Goal: Information Seeking & Learning: Check status

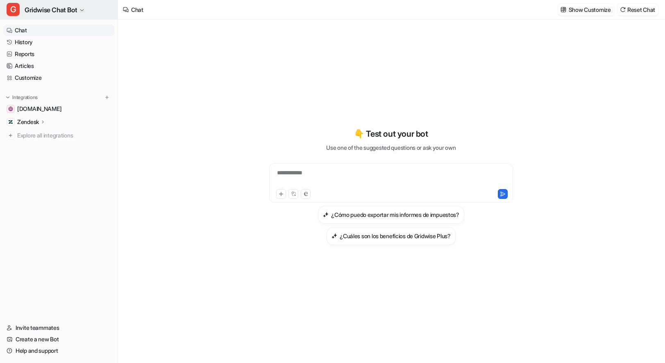
click at [52, 4] on span "Gridwise Chat Bot" at bounding box center [51, 9] width 52 height 11
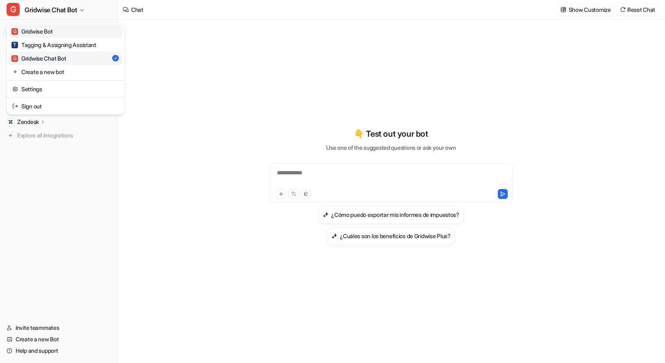
click at [72, 32] on link "G Gridwise Bot" at bounding box center [65, 32] width 113 height 14
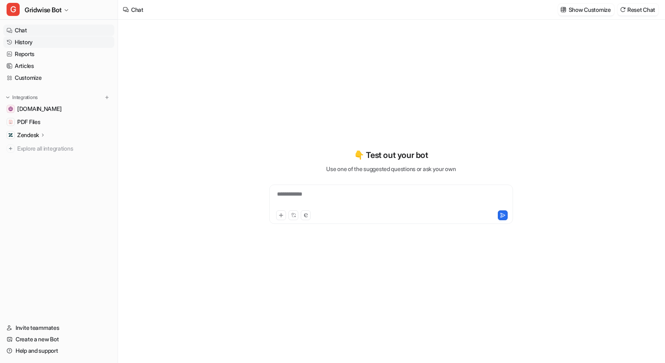
click at [35, 41] on link "History" at bounding box center [58, 41] width 111 height 11
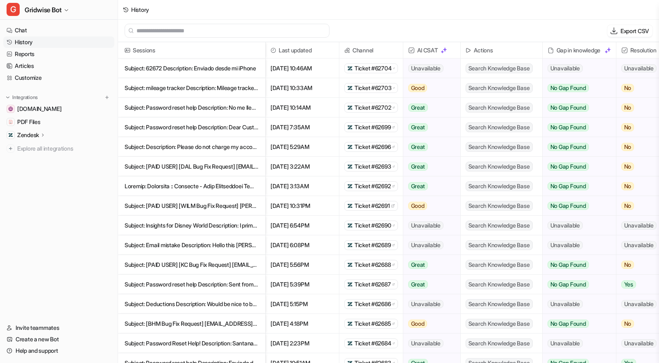
click at [199, 69] on p "Subject: 62672 Description: Enviado desde mi iPhone" at bounding box center [192, 69] width 134 height 20
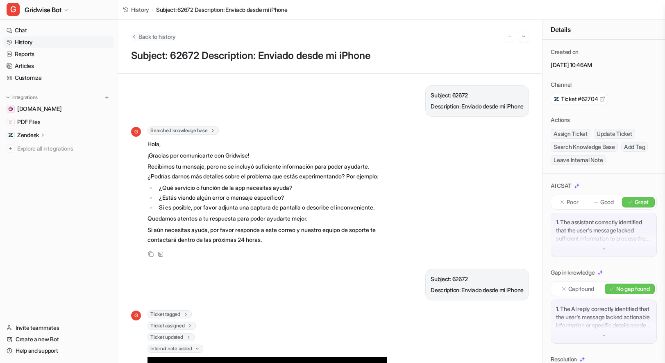
click at [149, 32] on span "Back to history" at bounding box center [156, 36] width 37 height 9
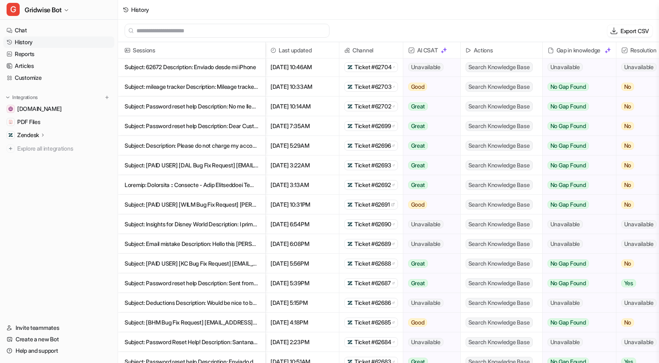
scroll to position [2, 0]
